Goal: Information Seeking & Learning: Find specific fact

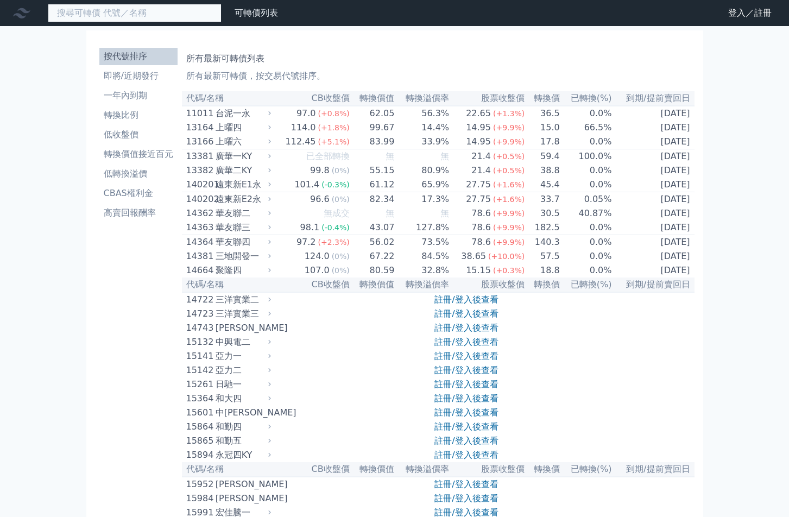
click at [150, 12] on input at bounding box center [135, 13] width 174 height 18
type input "1109"
click at [126, 17] on input at bounding box center [135, 13] width 174 height 18
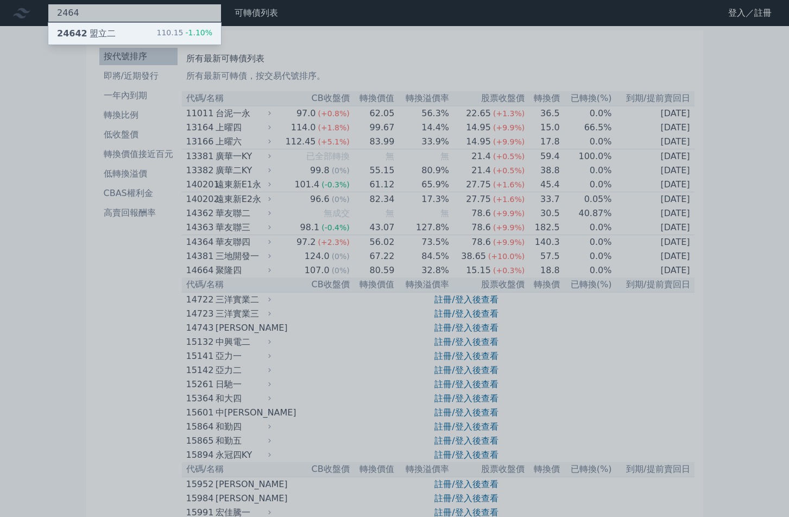
type input "2464"
click at [126, 30] on div "24642 盟立二 110.15 -1.10%" at bounding box center [134, 34] width 173 height 22
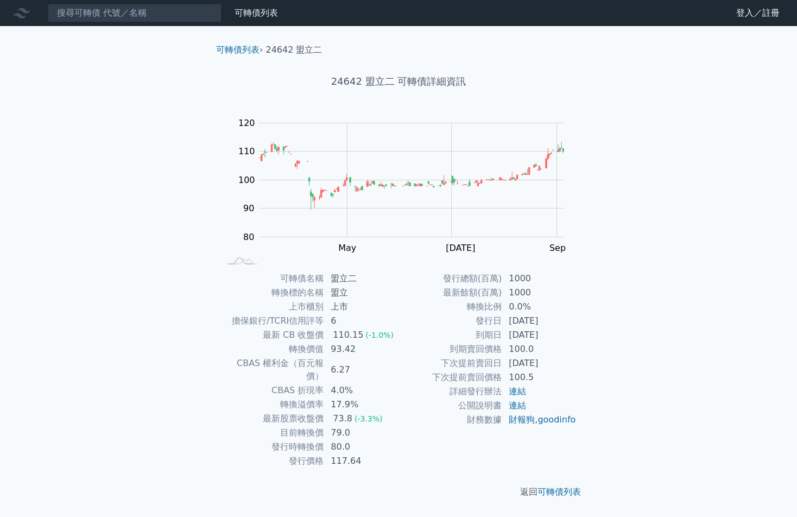
click at [603, 99] on div "可轉債列表 › 24642 盟立二 24642 盟立二 可轉債詳細資訊 Zoom Out 100 75 80 85 90 130 100 120 110 70…" at bounding box center [398, 270] width 417 height 489
click at [105, 17] on input at bounding box center [135, 13] width 174 height 18
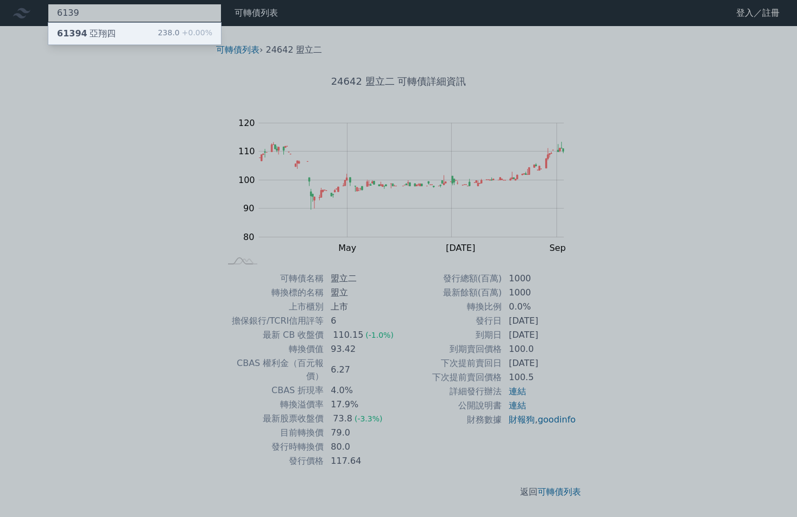
type input "6139"
click at [107, 31] on div "61394 亞翔四" at bounding box center [86, 33] width 59 height 13
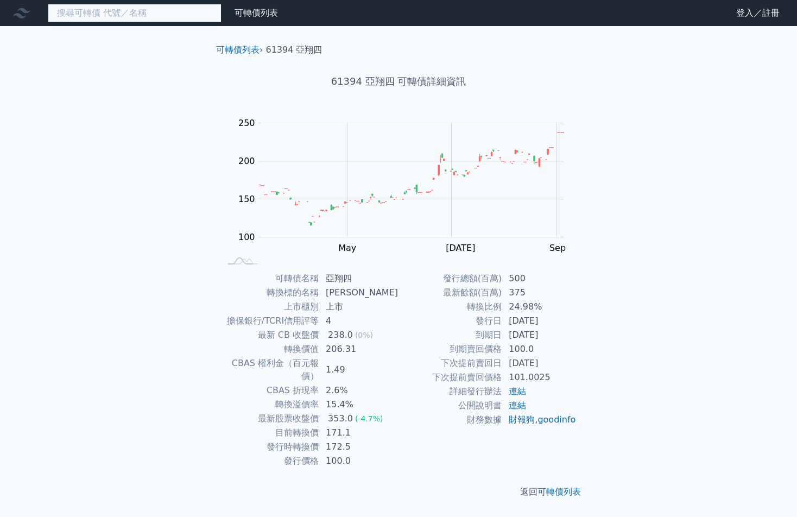
click at [138, 13] on input at bounding box center [135, 13] width 174 height 18
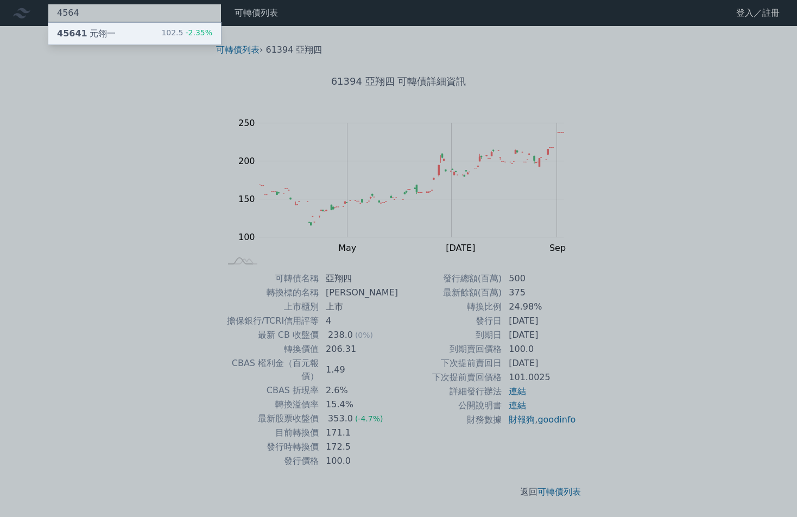
type input "4564"
click at [114, 36] on div "45641 元翎一 102.5 -2.35%" at bounding box center [134, 34] width 173 height 22
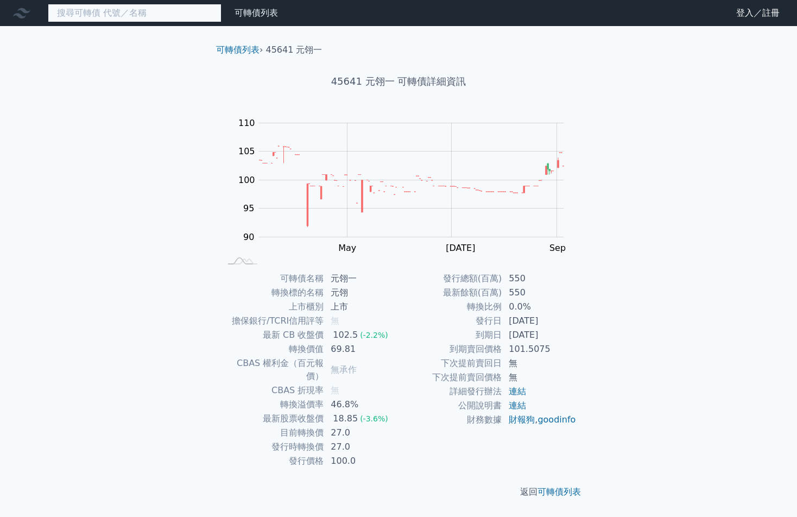
click at [140, 18] on input at bounding box center [135, 13] width 174 height 18
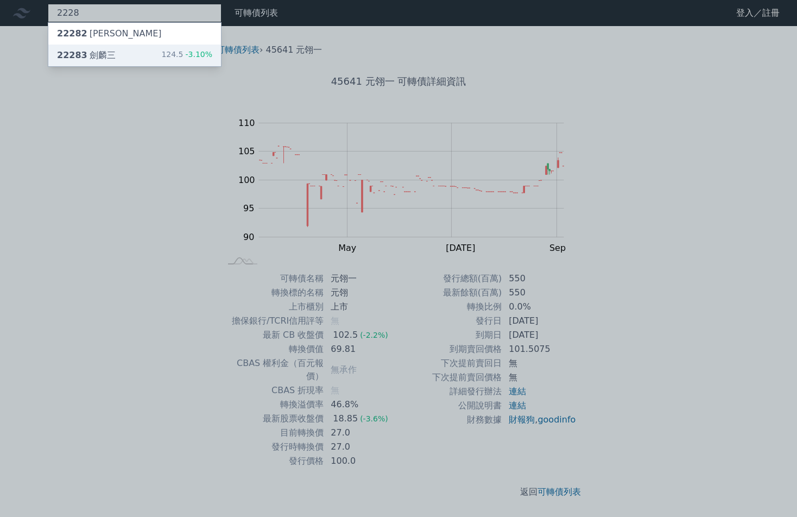
type input "2228"
click at [123, 63] on div "22283 劍麟三 124.5 -3.10%" at bounding box center [134, 55] width 173 height 22
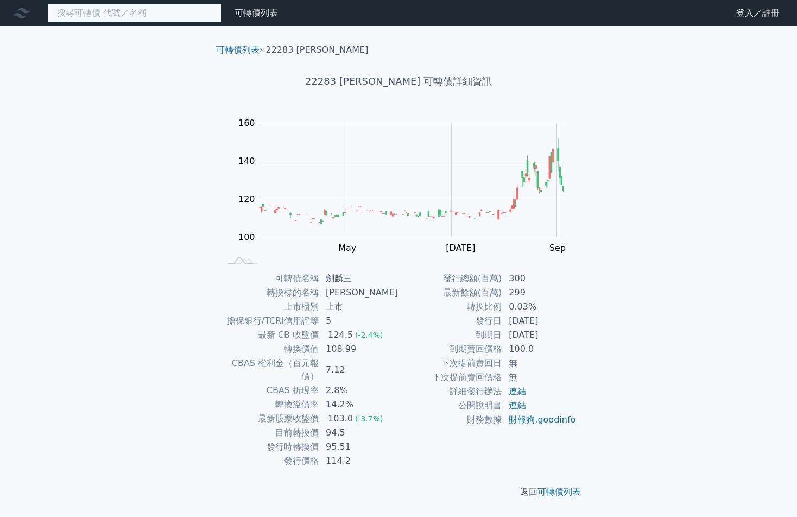
click at [110, 16] on input at bounding box center [135, 13] width 174 height 18
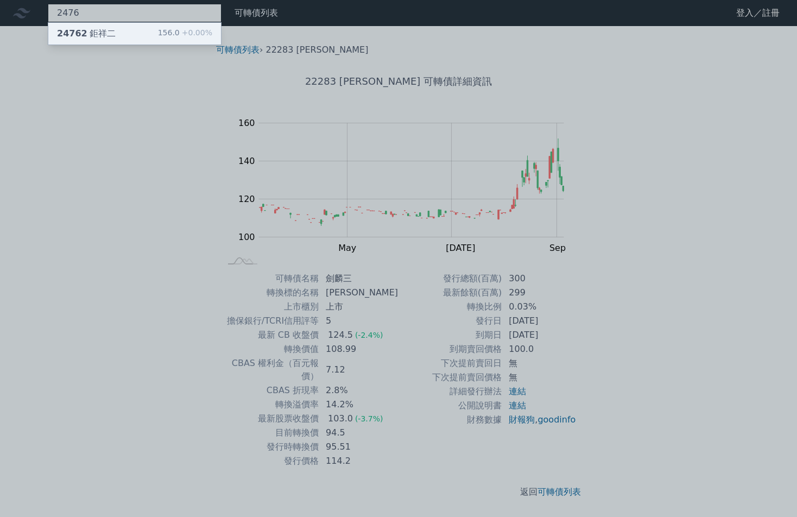
type input "2476"
click at [107, 29] on div "24762 鉅祥二" at bounding box center [86, 33] width 59 height 13
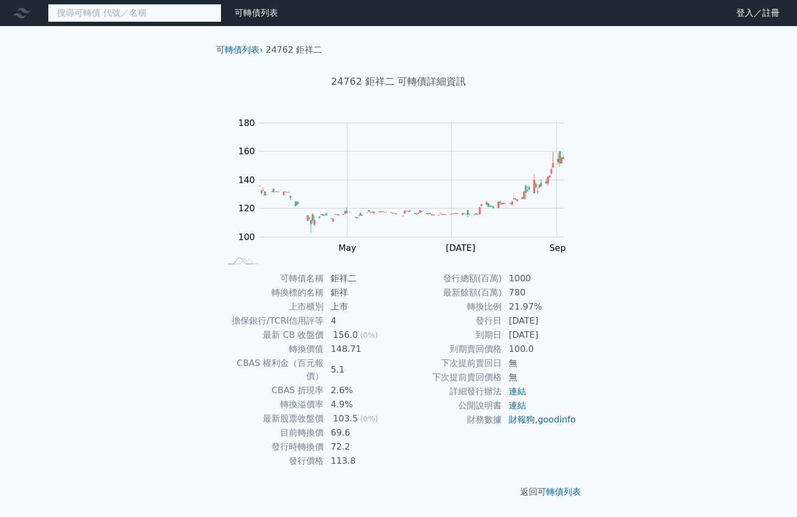
click at [153, 12] on input at bounding box center [135, 13] width 174 height 18
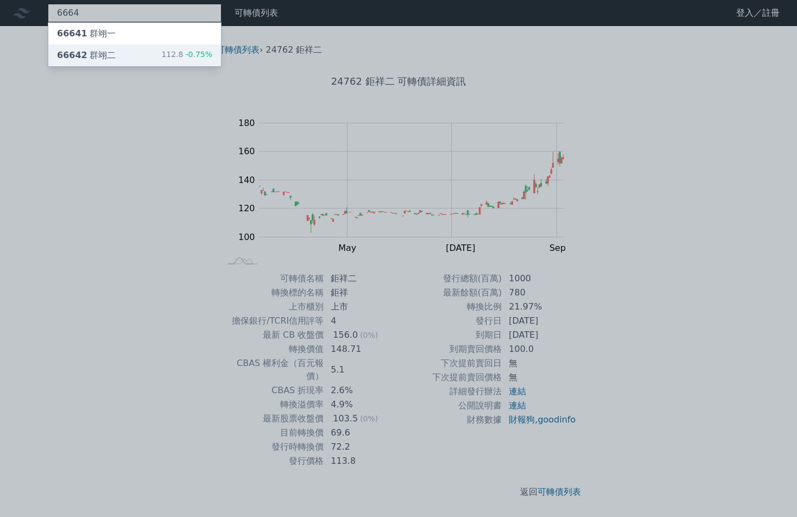
type input "6664"
click at [150, 56] on div "66642 群翊二 112.8 -0.75%" at bounding box center [134, 55] width 173 height 22
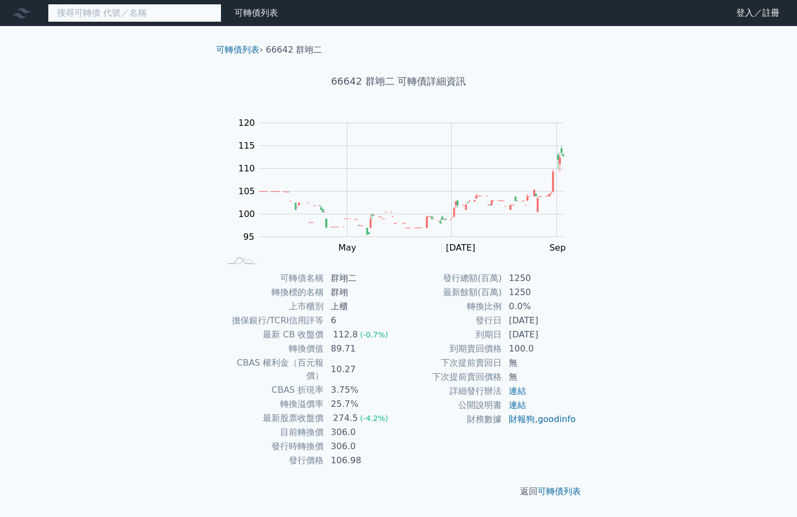
click at [84, 10] on input at bounding box center [135, 13] width 174 height 18
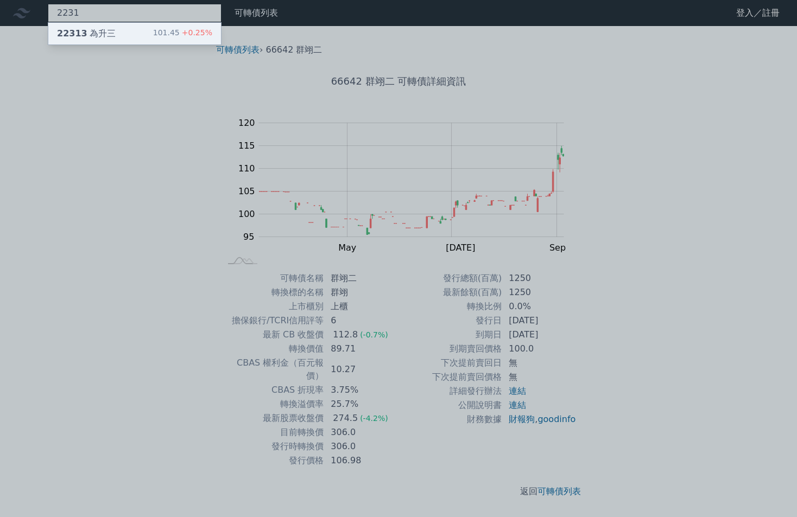
type input "2231"
click at [102, 24] on div "22313 為升三 101.45 +0.25%" at bounding box center [134, 34] width 173 height 22
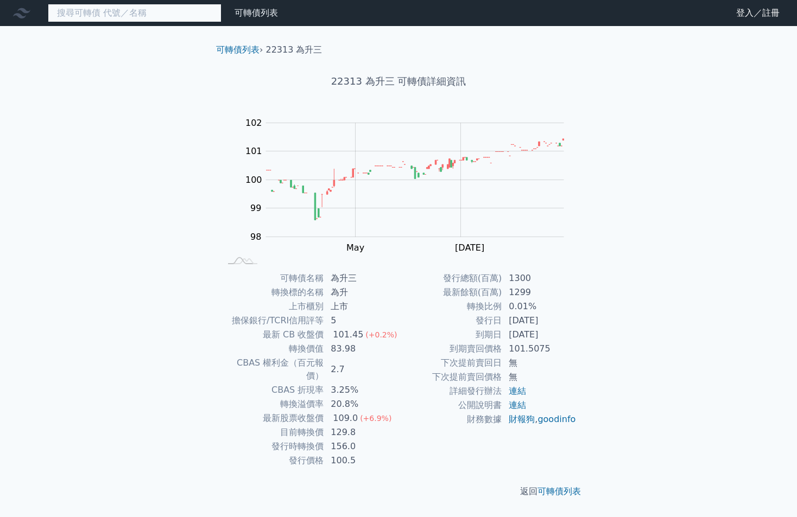
click at [108, 13] on input at bounding box center [135, 13] width 174 height 18
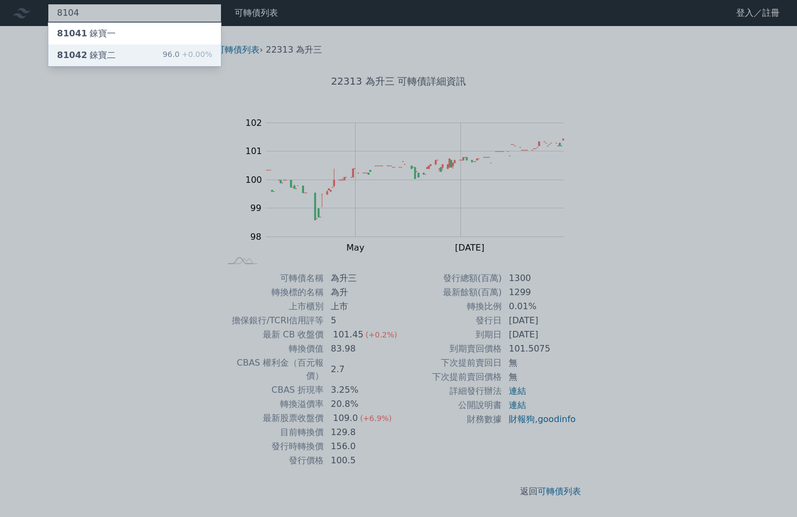
type input "8104"
click at [110, 55] on div "81042 錸寶二" at bounding box center [86, 55] width 59 height 13
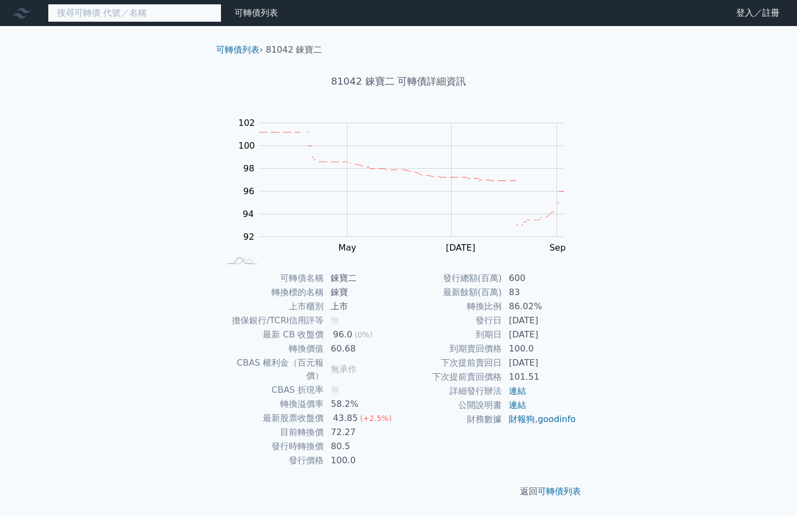
click at [117, 17] on input at bounding box center [135, 13] width 174 height 18
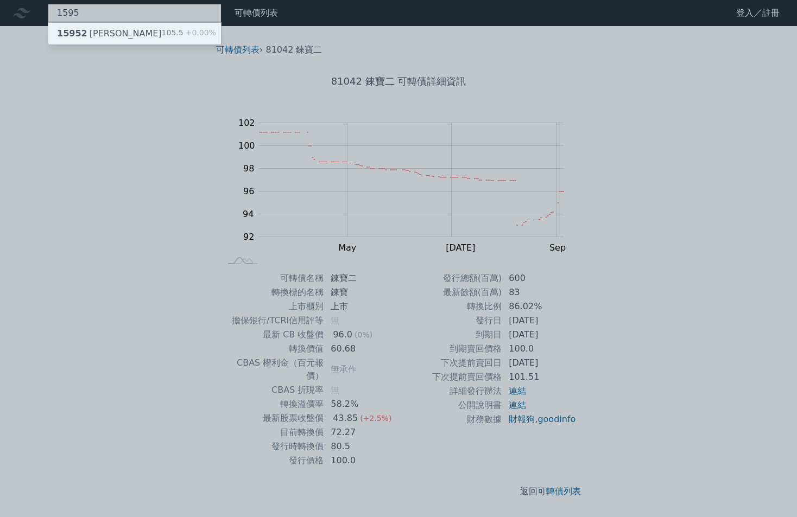
type input "1595"
click at [130, 27] on div "15952 川寶二 105.5 +0.00%" at bounding box center [134, 34] width 173 height 22
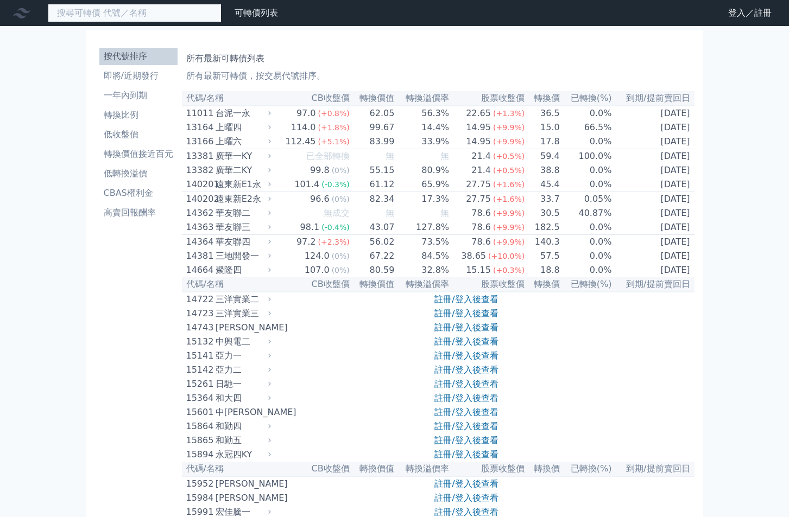
click at [126, 20] on input at bounding box center [135, 13] width 174 height 18
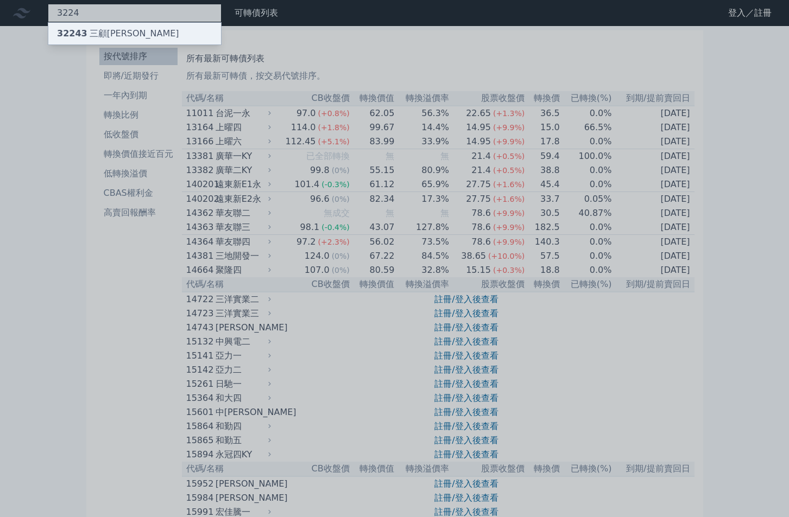
type input "3224"
click at [119, 27] on div "32243 三顧三" at bounding box center [134, 34] width 173 height 22
